Goal: Task Accomplishment & Management: Manage account settings

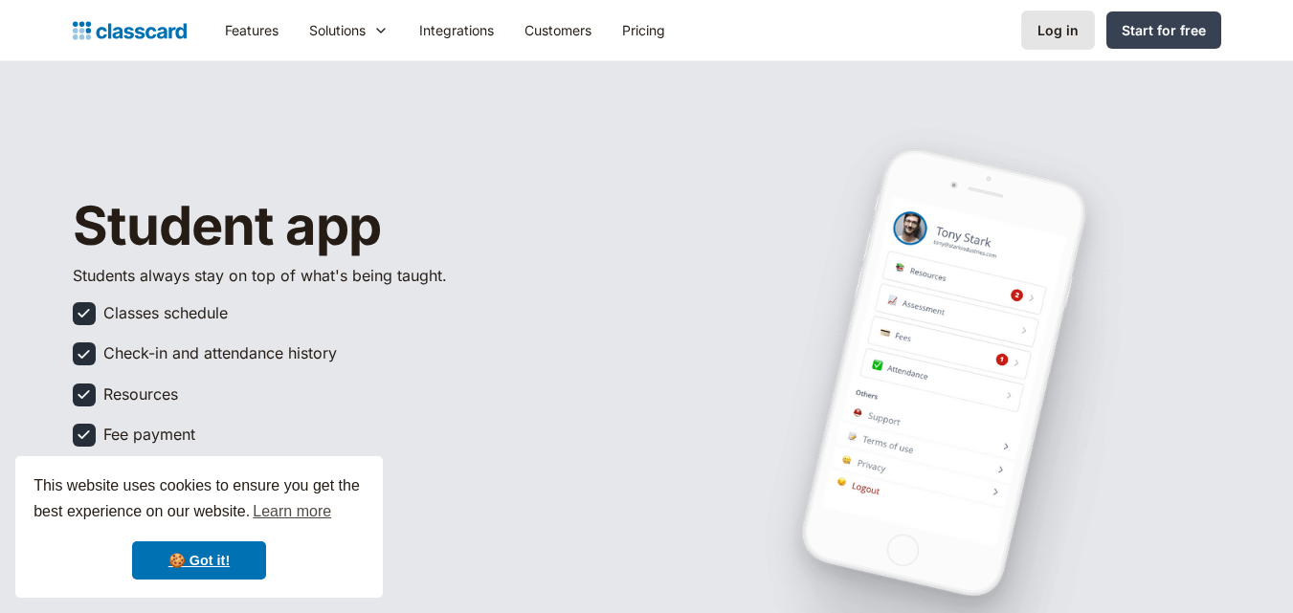
click at [1052, 44] on link "Log in" at bounding box center [1058, 30] width 74 height 39
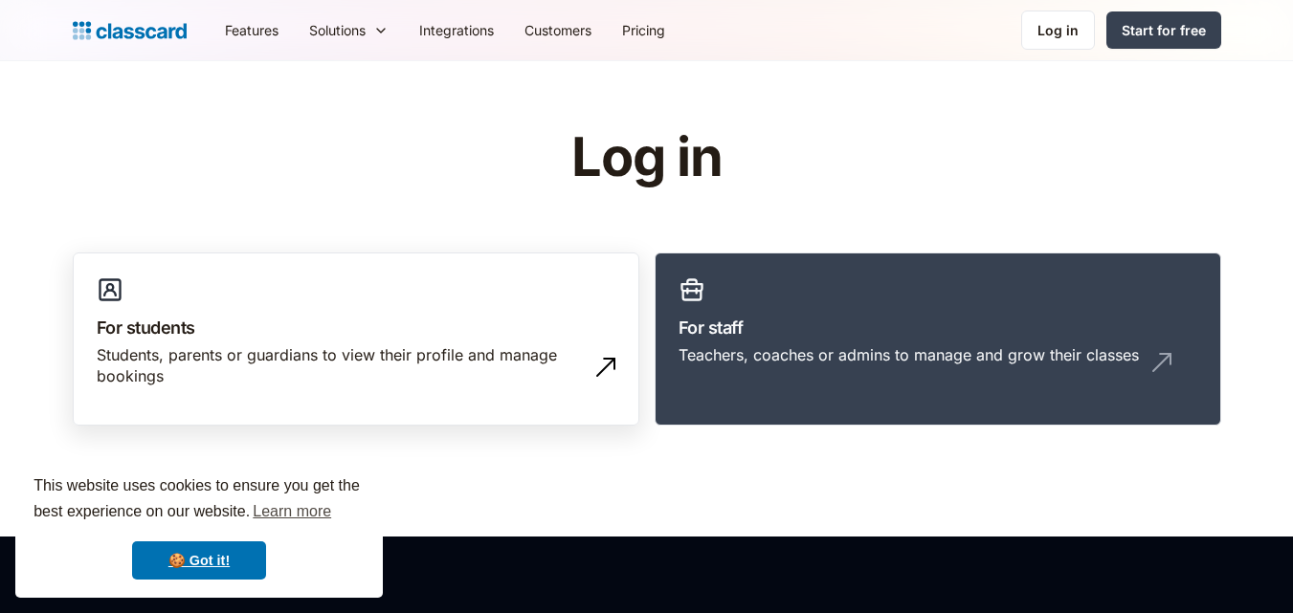
click at [462, 332] on h3 "For students" at bounding box center [356, 328] width 519 height 26
